Goal: Task Accomplishment & Management: Use online tool/utility

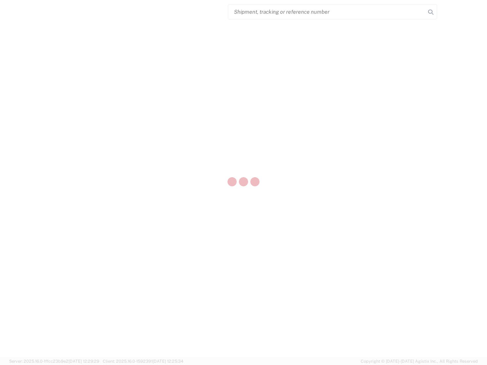
select select "US"
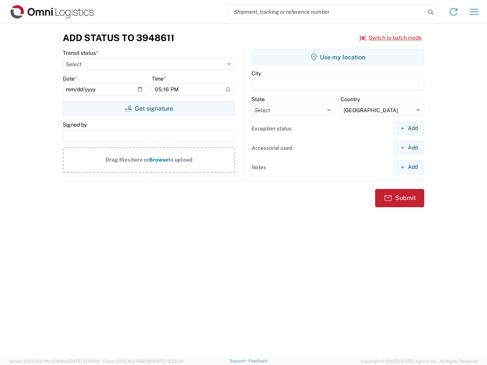
click at [327, 12] on input "search" at bounding box center [326, 12] width 197 height 14
click at [430, 12] on icon at bounding box center [430, 12] width 11 height 11
click at [453, 12] on icon at bounding box center [453, 12] width 12 height 12
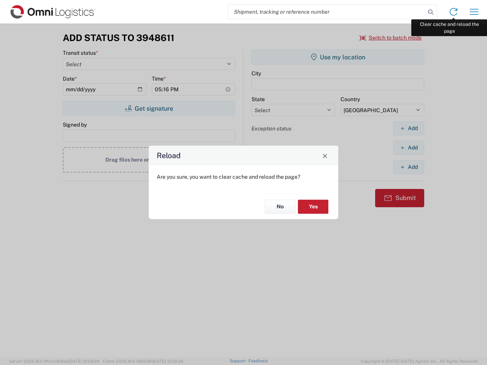
click at [474, 12] on div "Reload Are you sure, you want to clear cache and reload the page? No Yes" at bounding box center [243, 182] width 487 height 365
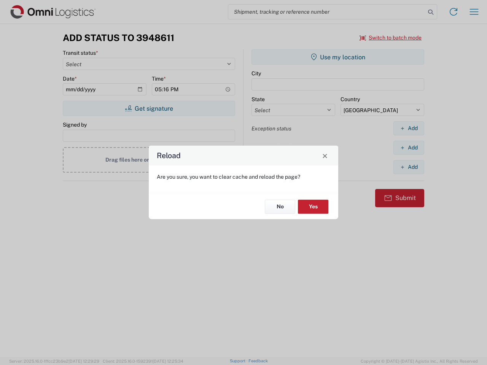
click at [390, 38] on div "Reload Are you sure, you want to clear cache and reload the page? No Yes" at bounding box center [243, 182] width 487 height 365
click at [149, 108] on div "Reload Are you sure, you want to clear cache and reload the page? No Yes" at bounding box center [243, 182] width 487 height 365
click at [338, 57] on div "Reload Are you sure, you want to clear cache and reload the page? No Yes" at bounding box center [243, 182] width 487 height 365
click at [408, 128] on div "Reload Are you sure, you want to clear cache and reload the page? No Yes" at bounding box center [243, 182] width 487 height 365
click at [408, 147] on div "Reload Are you sure, you want to clear cache and reload the page? No Yes" at bounding box center [243, 182] width 487 height 365
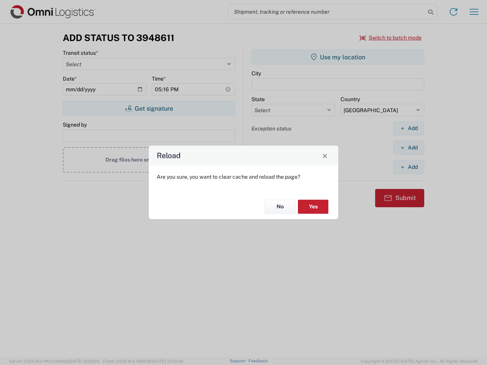
click at [408, 167] on div "Reload Are you sure, you want to clear cache and reload the page? No Yes" at bounding box center [243, 182] width 487 height 365
